Goal: Check status: Check status

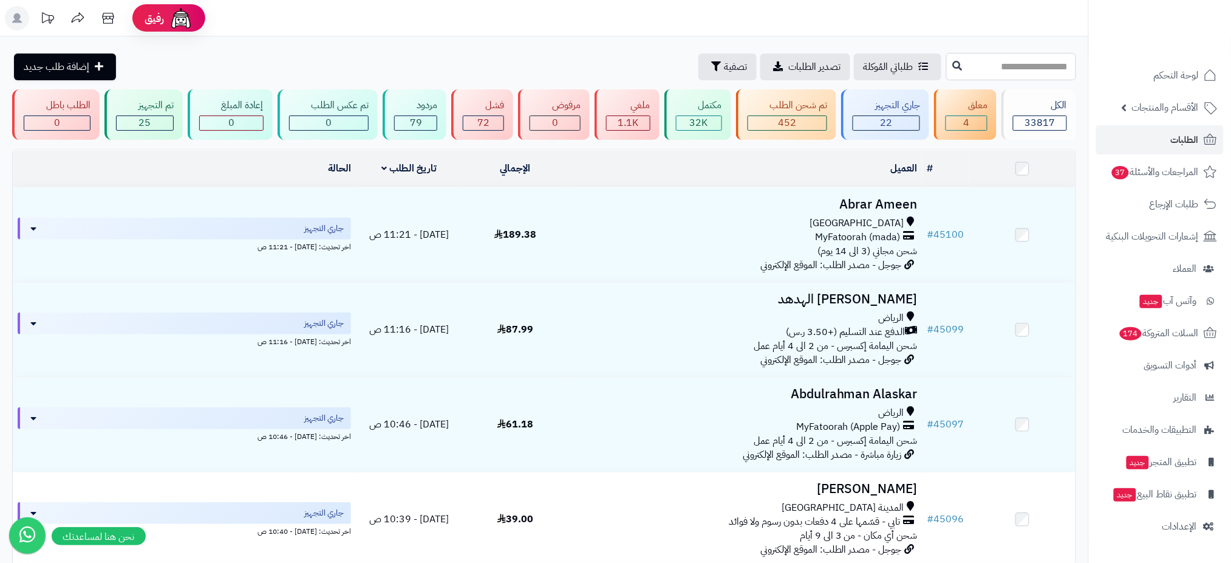
click at [947, 67] on input "text" at bounding box center [1012, 66] width 130 height 27
click at [1040, 61] on input "text" at bounding box center [1012, 66] width 130 height 27
paste input "*****"
type input "*****"
click at [953, 62] on icon at bounding box center [958, 65] width 10 height 10
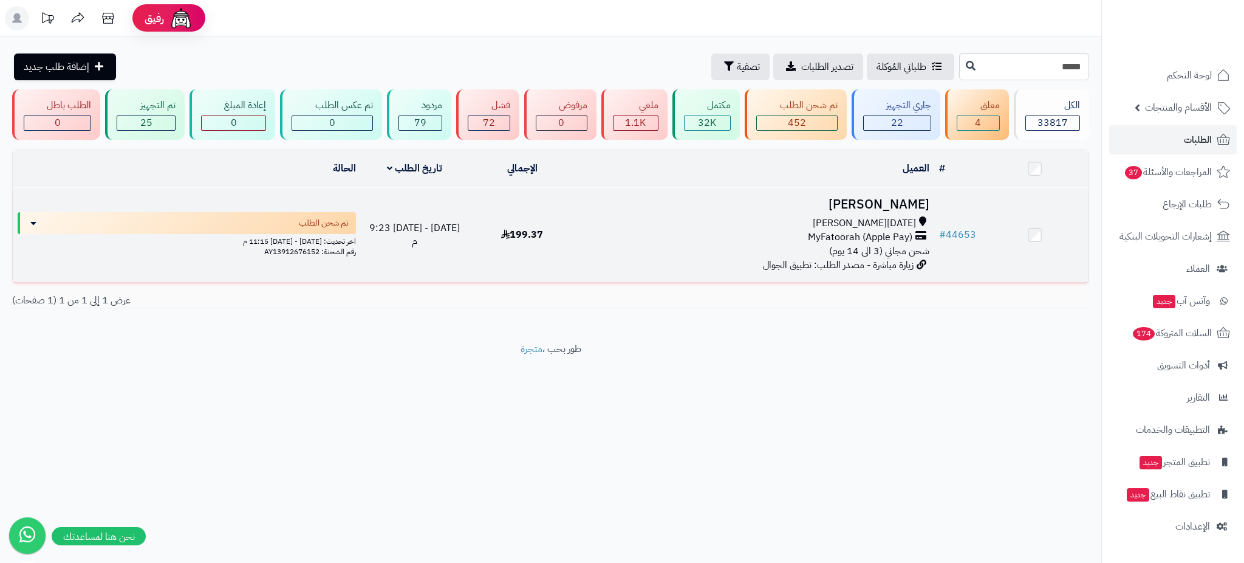
click at [866, 207] on h3 "[PERSON_NAME]" at bounding box center [755, 204] width 349 height 14
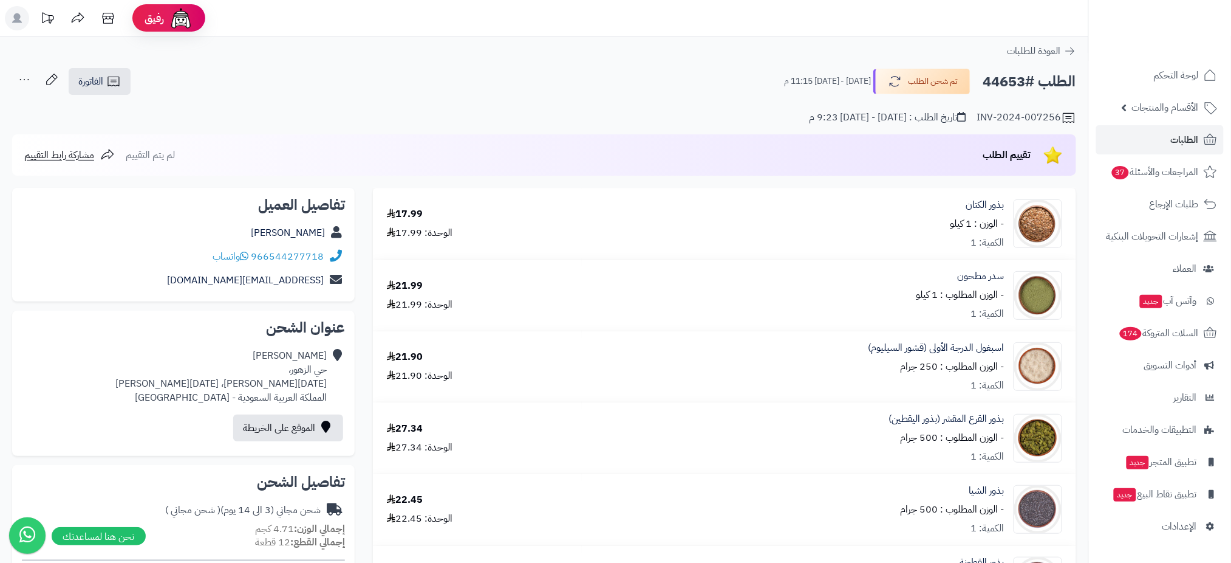
scroll to position [492, 0]
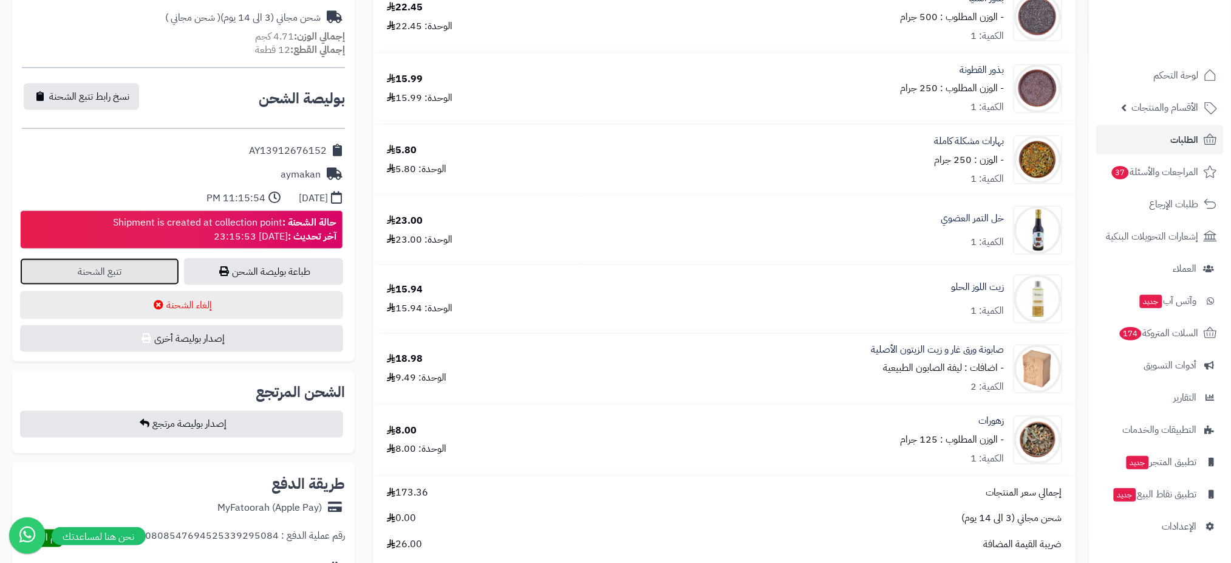
click at [144, 260] on link "تتبع الشحنة" at bounding box center [99, 271] width 159 height 27
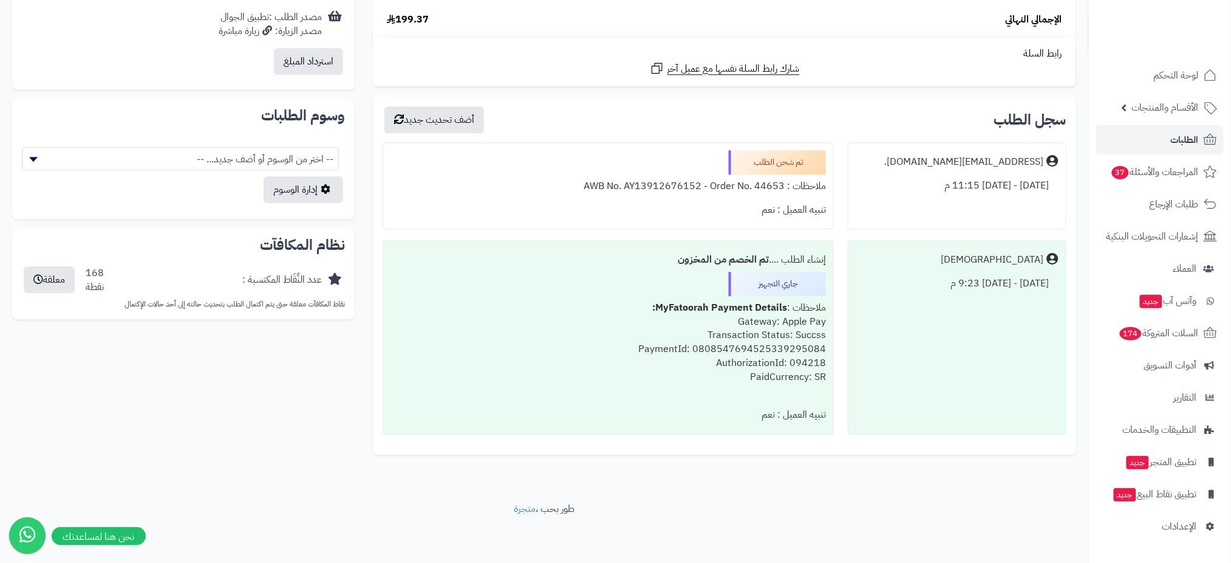
scroll to position [0, 0]
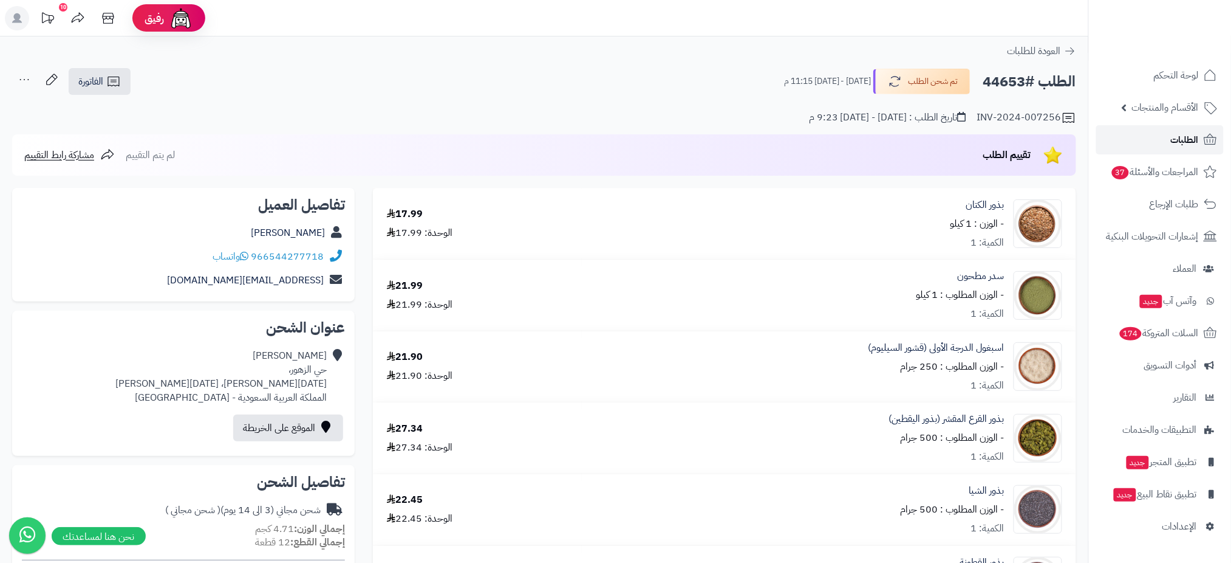
click at [1178, 142] on span "الطلبات" at bounding box center [1185, 139] width 28 height 17
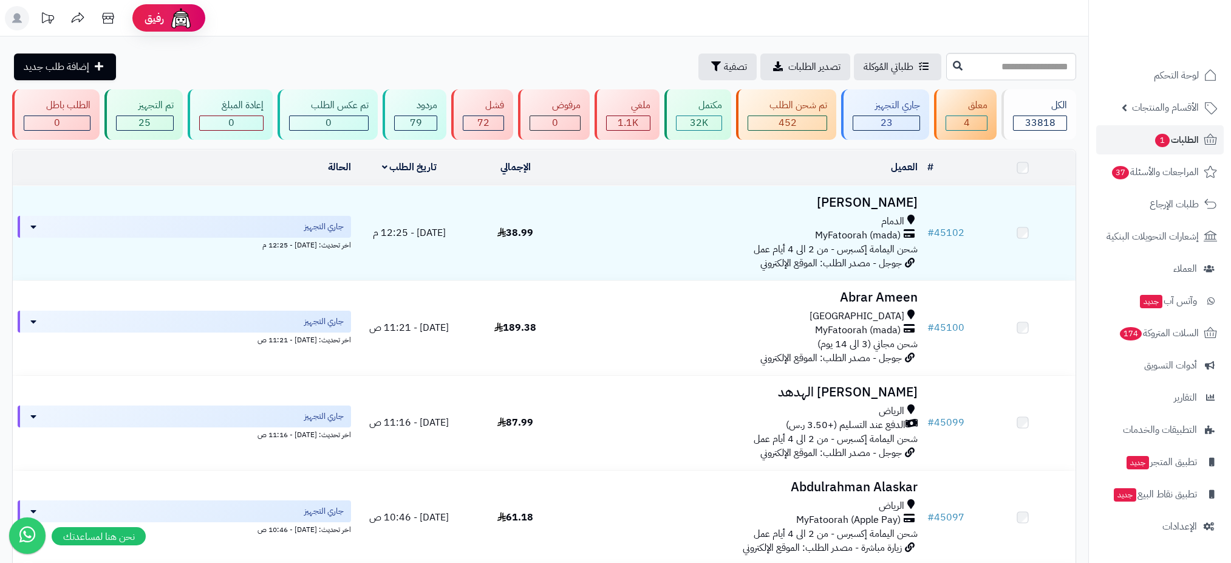
click at [1016, 67] on input "text" at bounding box center [1012, 66] width 130 height 27
type input "*****"
click at [953, 66] on icon at bounding box center [958, 65] width 10 height 10
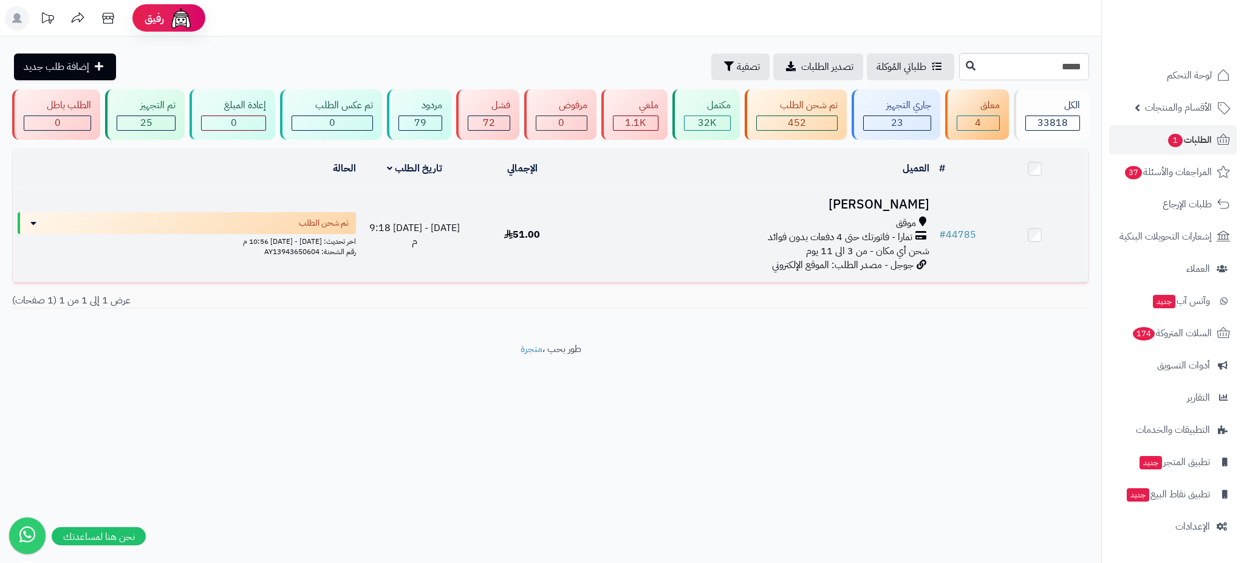
click at [885, 200] on h3 "بشير السعدي" at bounding box center [755, 204] width 349 height 14
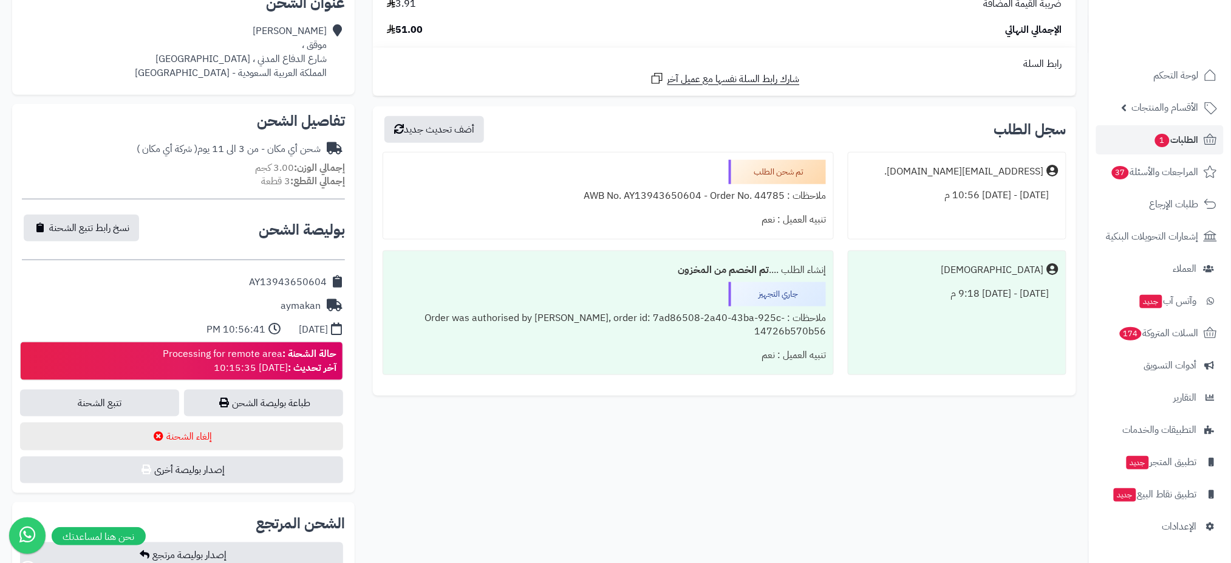
scroll to position [323, 0]
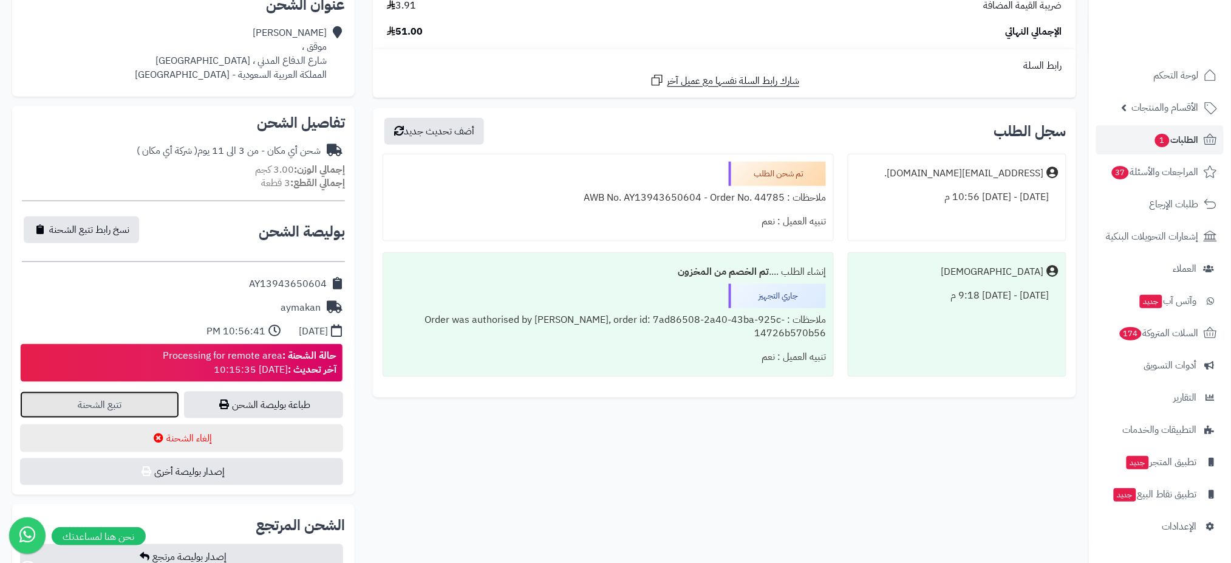
click at [122, 405] on link "تتبع الشحنة" at bounding box center [99, 404] width 159 height 27
